Goal: Information Seeking & Learning: Learn about a topic

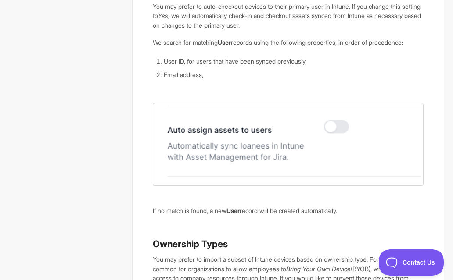
scroll to position [1324, 0]
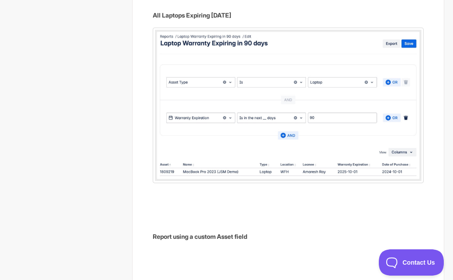
scroll to position [1699, 0]
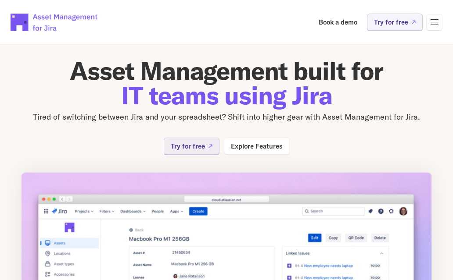
click at [436, 22] on div at bounding box center [434, 22] width 8 height 0
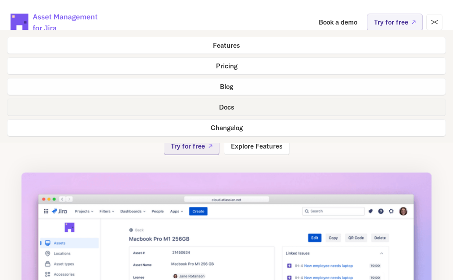
click at [223, 107] on p "Docs" at bounding box center [226, 107] width 15 height 7
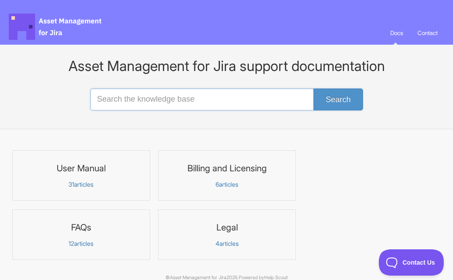
click at [125, 97] on input "Search the knowledge base" at bounding box center [226, 100] width 272 height 22
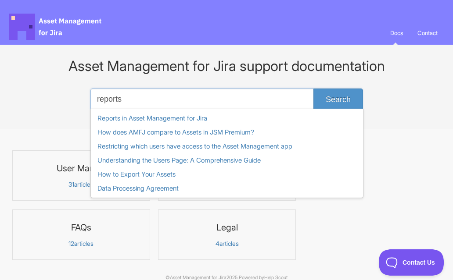
type input "reports"
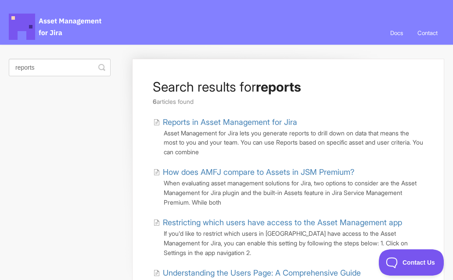
click at [203, 123] on link "Reports in Asset Management for Jira" at bounding box center [225, 122] width 144 height 12
